Goal: Manage account settings

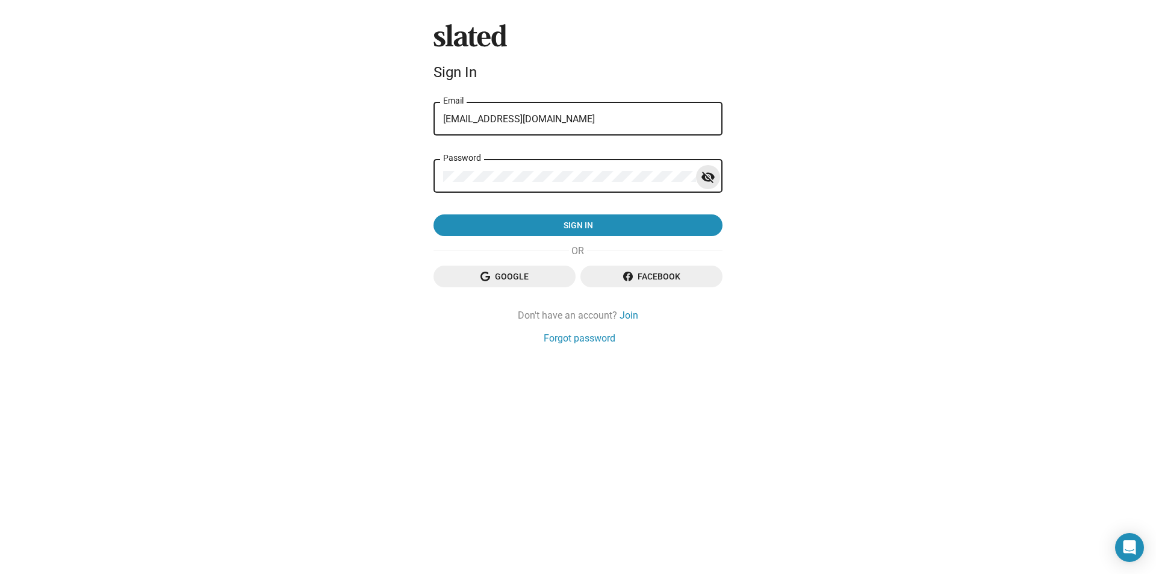
click at [707, 173] on mat-icon "visibility_off" at bounding box center [708, 177] width 14 height 19
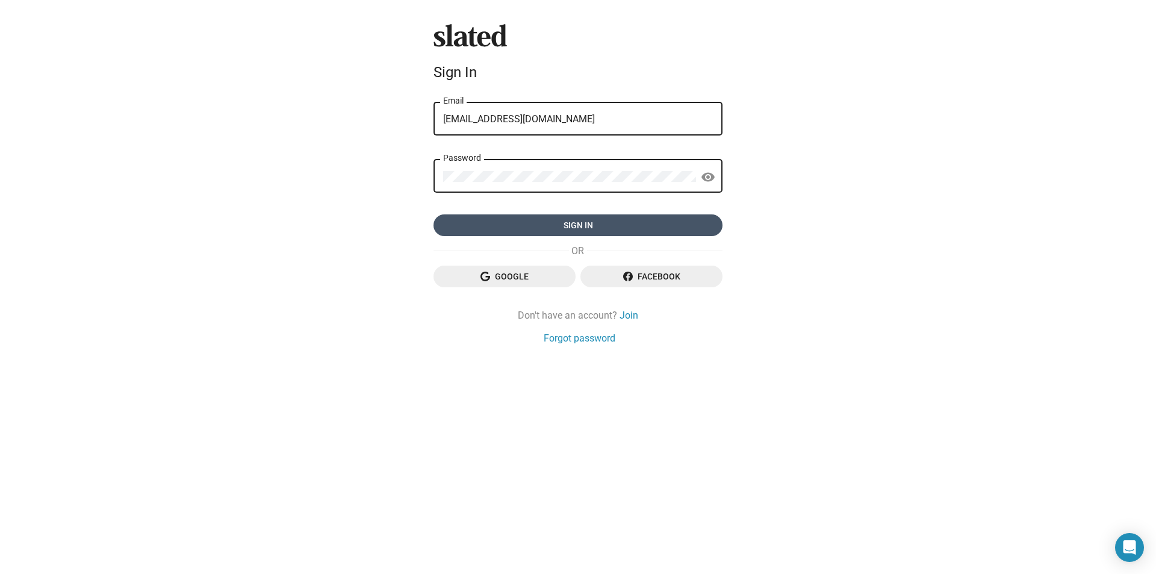
click at [564, 231] on span "Sign in" at bounding box center [578, 225] width 270 height 22
click at [525, 223] on form "[EMAIL_ADDRESS][DOMAIN_NAME] Email Password visibility Sign in" at bounding box center [578, 168] width 289 height 137
click at [540, 222] on span "Sign in" at bounding box center [578, 225] width 270 height 22
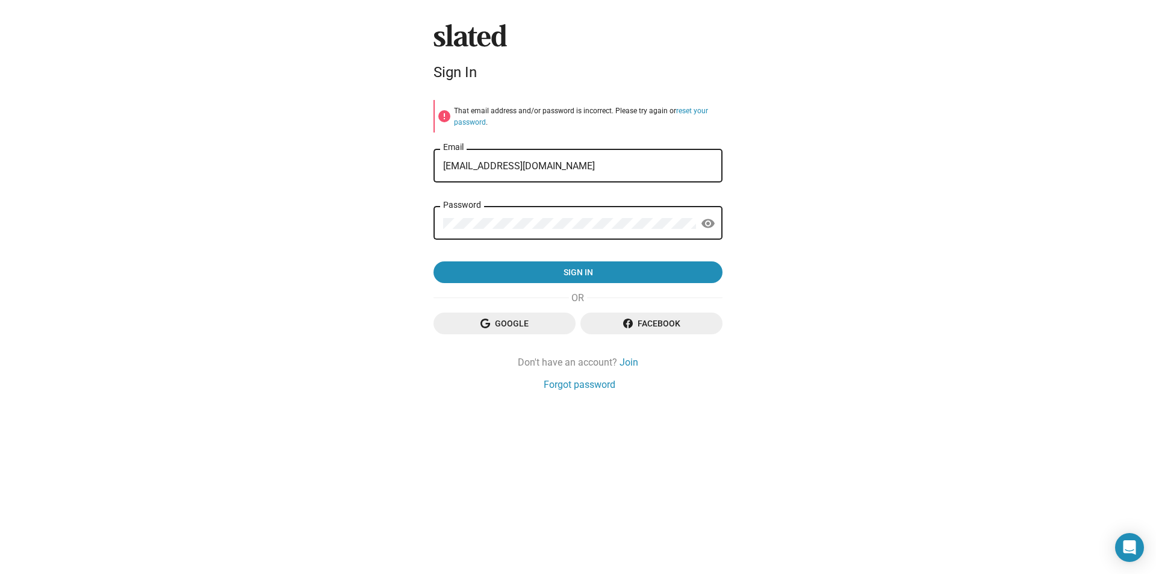
click at [506, 320] on span "Google" at bounding box center [504, 324] width 123 height 22
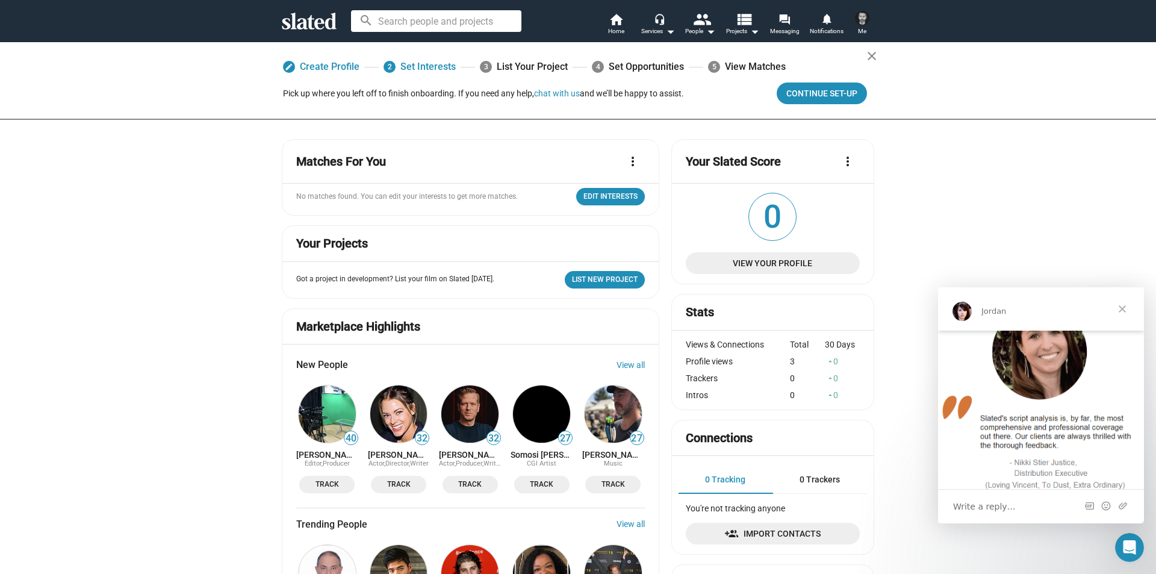
scroll to position [264, 0]
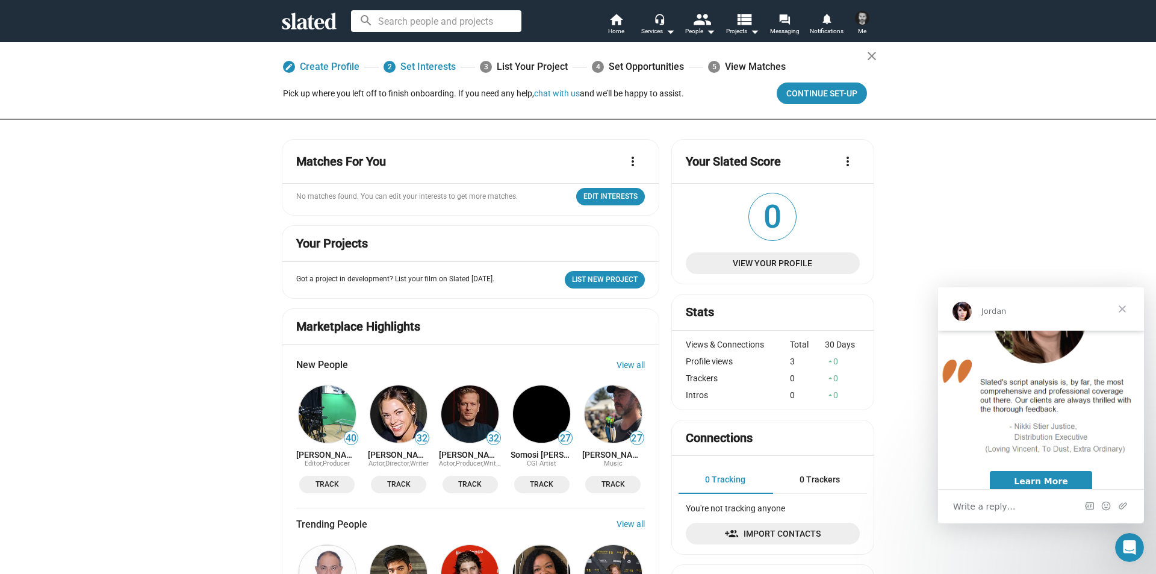
click at [1122, 310] on span "Close" at bounding box center [1122, 308] width 43 height 43
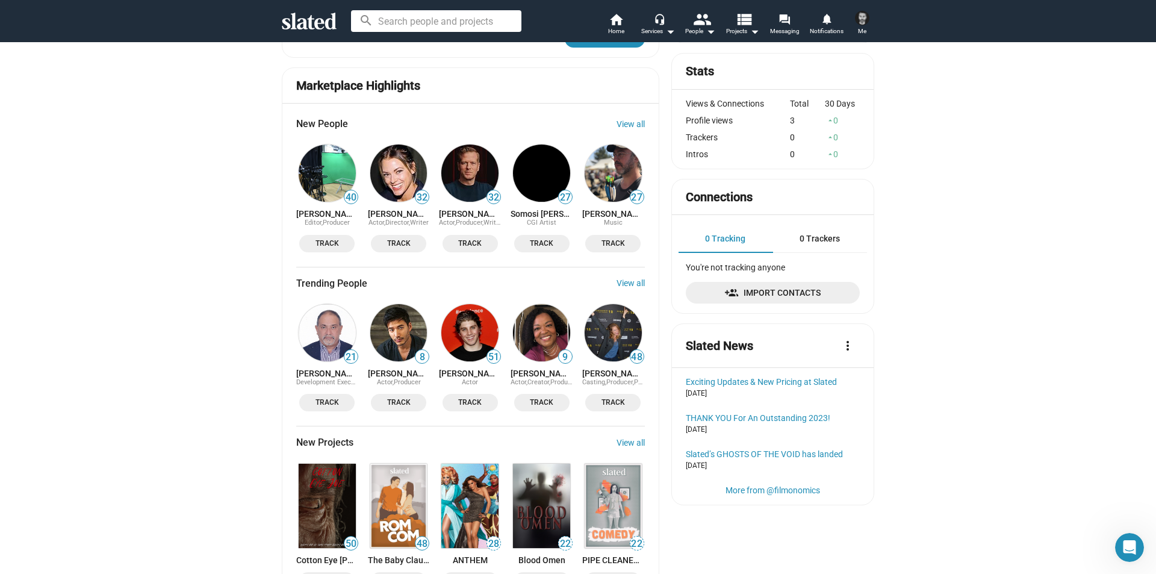
scroll to position [542, 0]
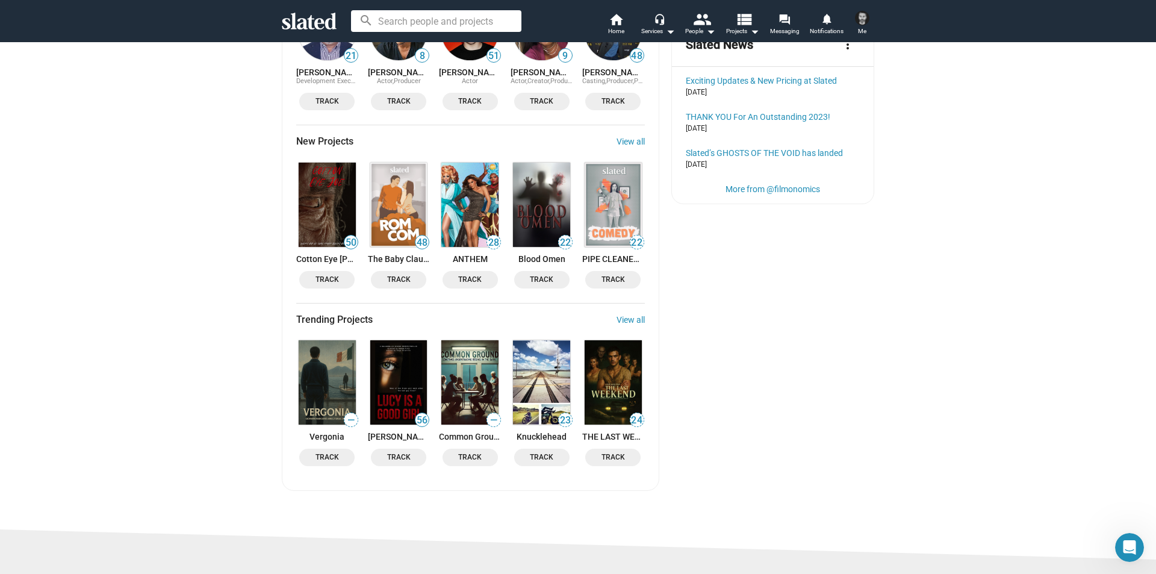
click at [315, 201] on img at bounding box center [327, 205] width 57 height 84
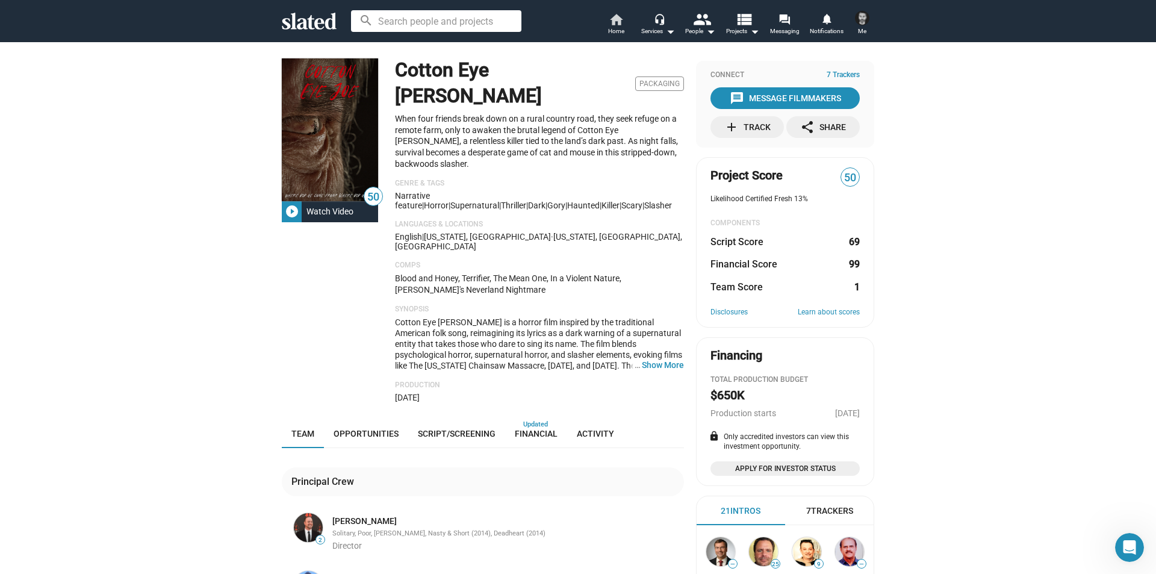
click at [613, 22] on mat-icon "home" at bounding box center [616, 19] width 14 height 14
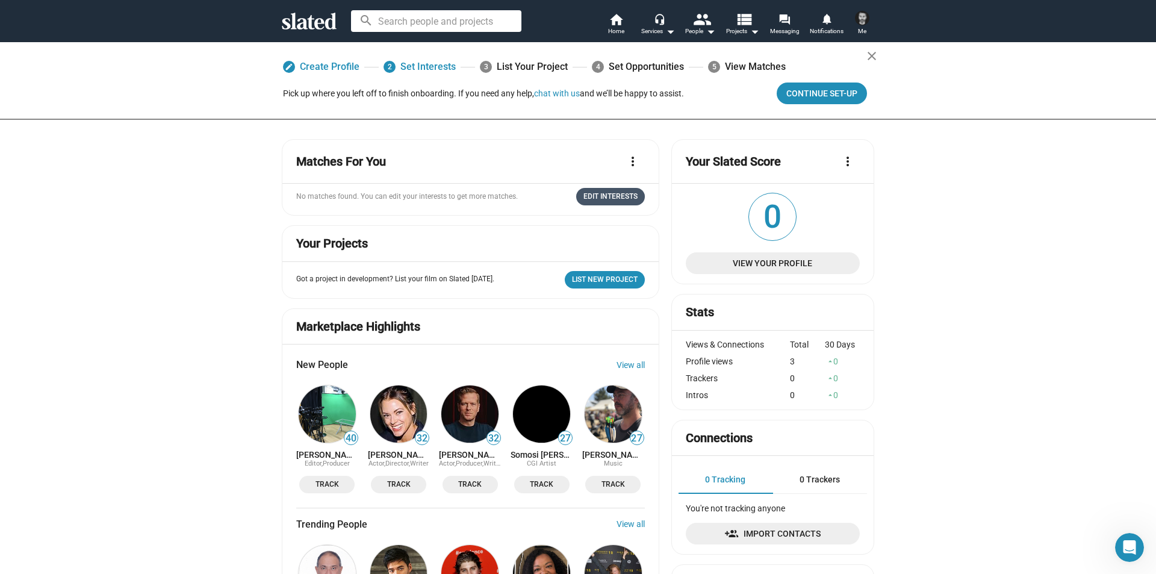
click at [591, 191] on span "Edit Interests" at bounding box center [611, 196] width 54 height 13
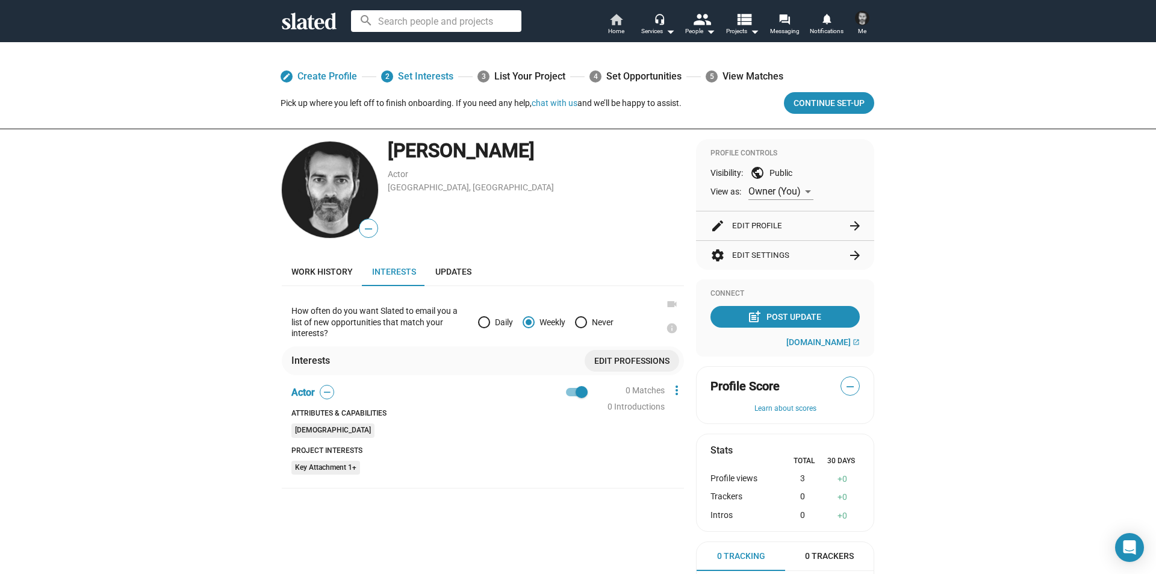
click at [615, 16] on mat-icon "home" at bounding box center [616, 19] width 14 height 14
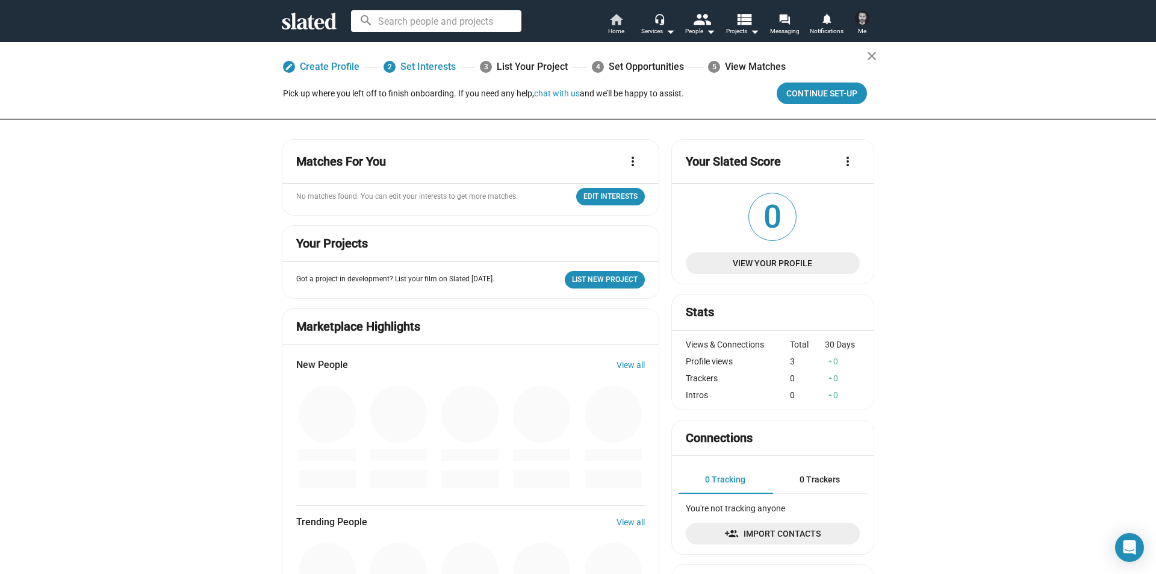
scroll to position [60, 0]
